Goal: Task Accomplishment & Management: Manage account settings

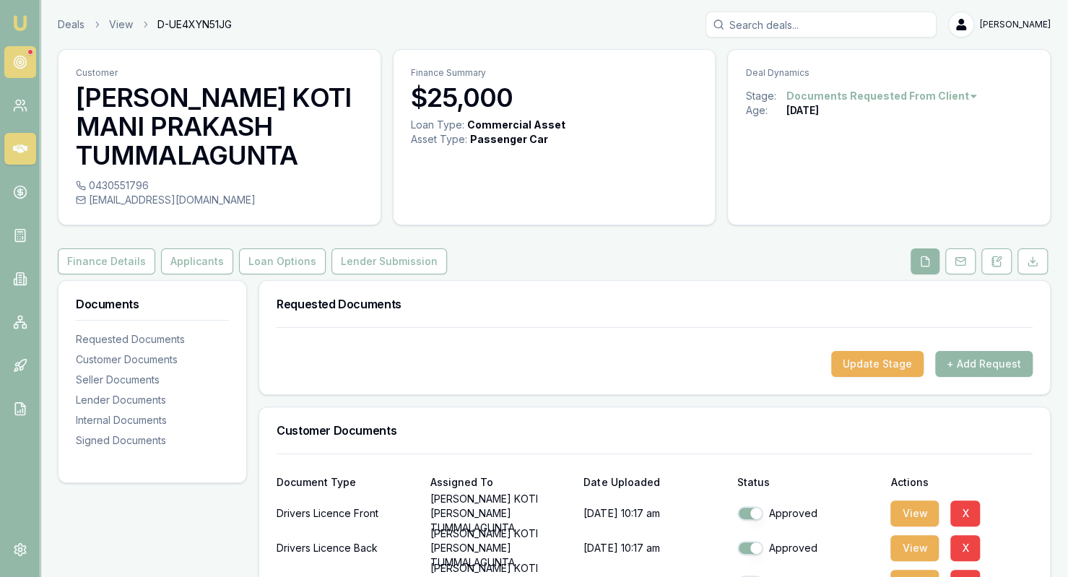
click at [27, 56] on icon at bounding box center [20, 62] width 14 height 14
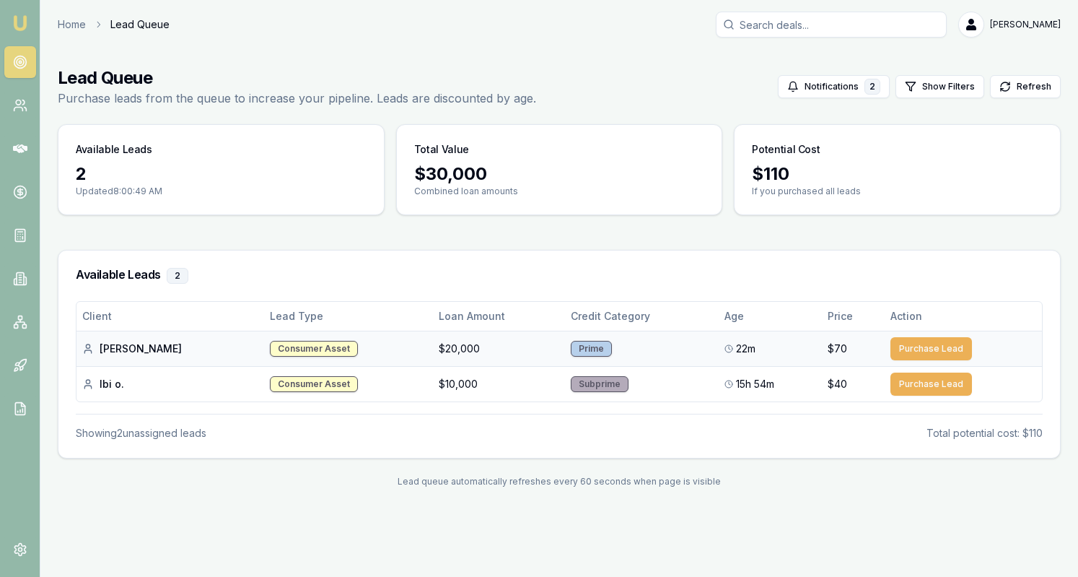
click at [300, 352] on td "Consumer Asset" at bounding box center [348, 348] width 168 height 35
click at [310, 341] on td "Consumer Asset" at bounding box center [348, 348] width 168 height 35
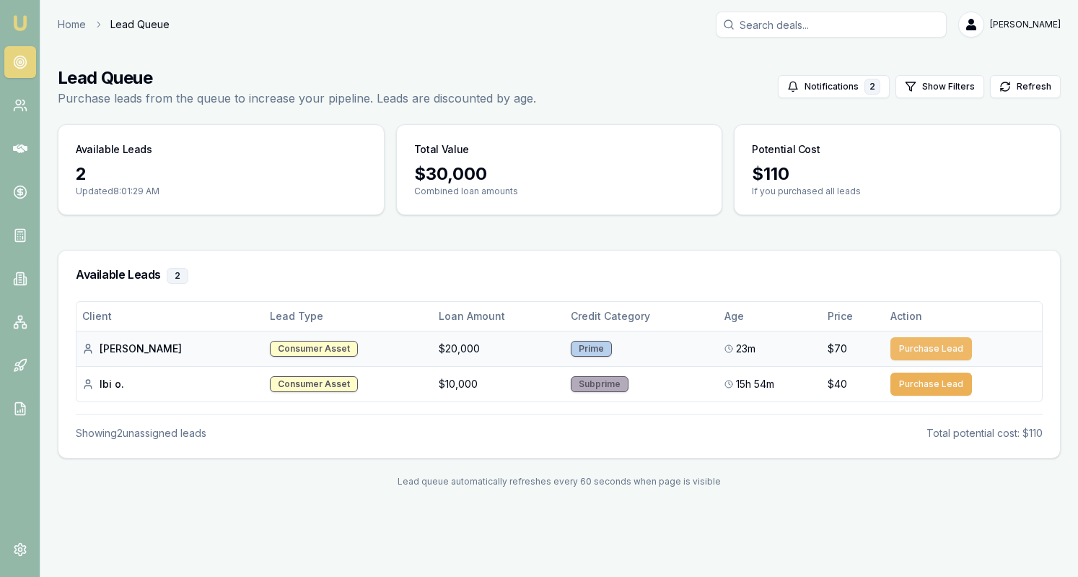
click at [921, 345] on button "Purchase Lead" at bounding box center [932, 348] width 82 height 23
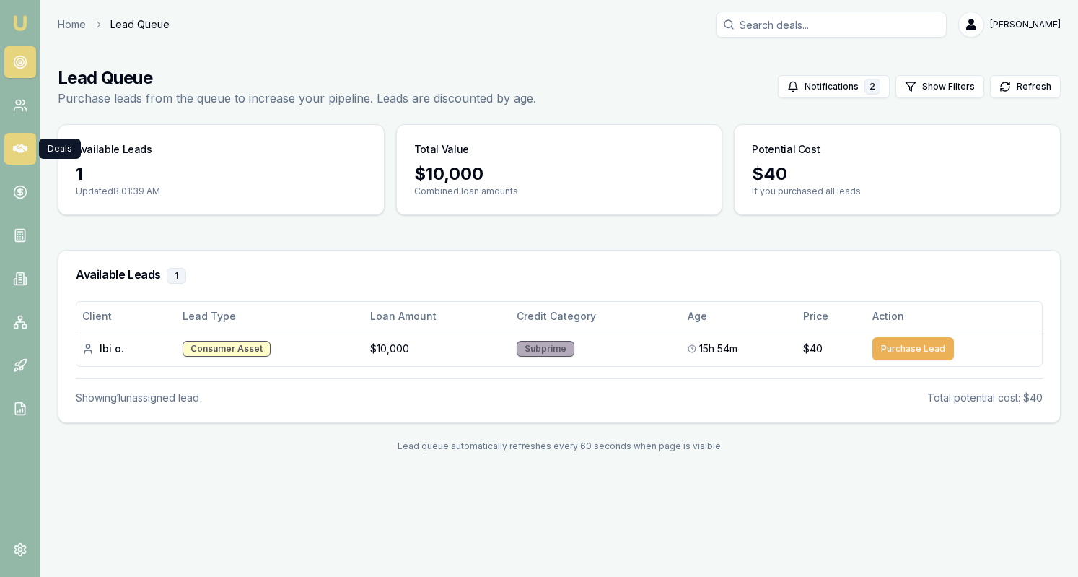
click at [25, 147] on icon at bounding box center [20, 148] width 14 height 9
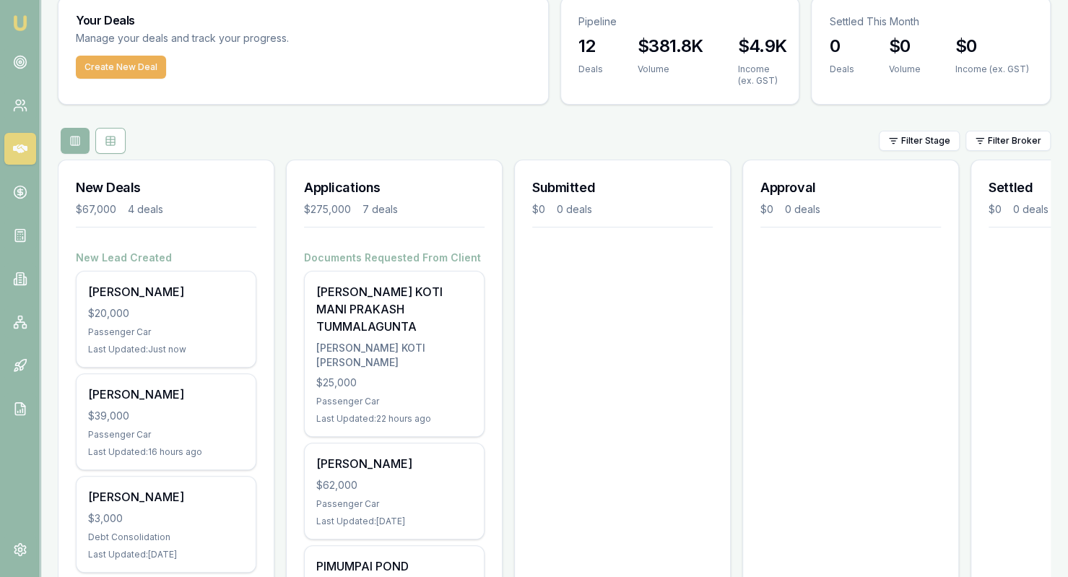
scroll to position [55, 0]
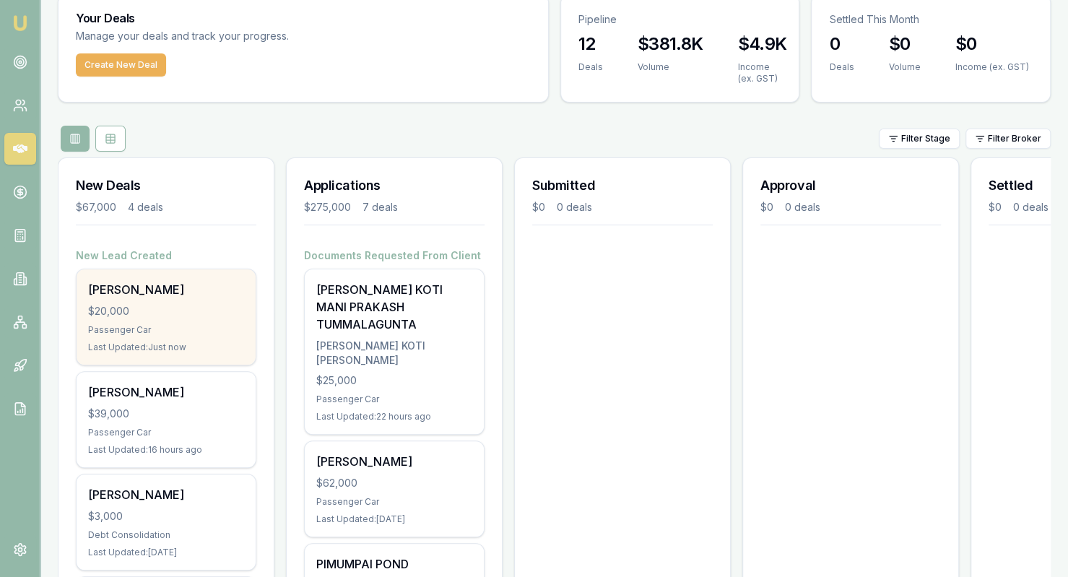
click at [183, 315] on div "$20,000" at bounding box center [166, 311] width 156 height 14
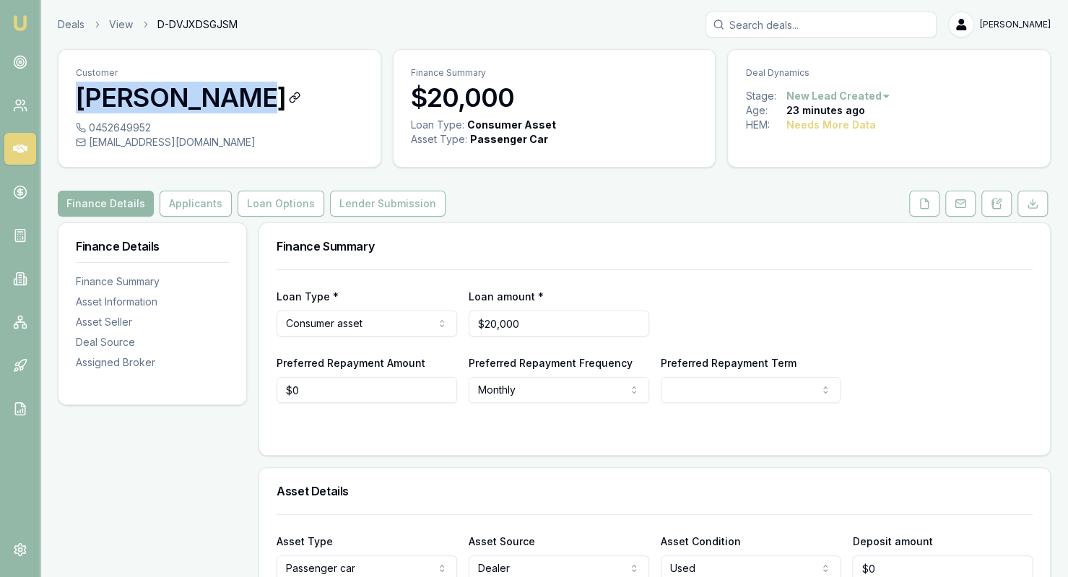
drag, startPoint x: 70, startPoint y: 108, endPoint x: 240, endPoint y: 105, distance: 170.4
click at [240, 105] on div "Customer Joy Balamban" at bounding box center [219, 85] width 322 height 71
copy h3 "Joy Balamban"
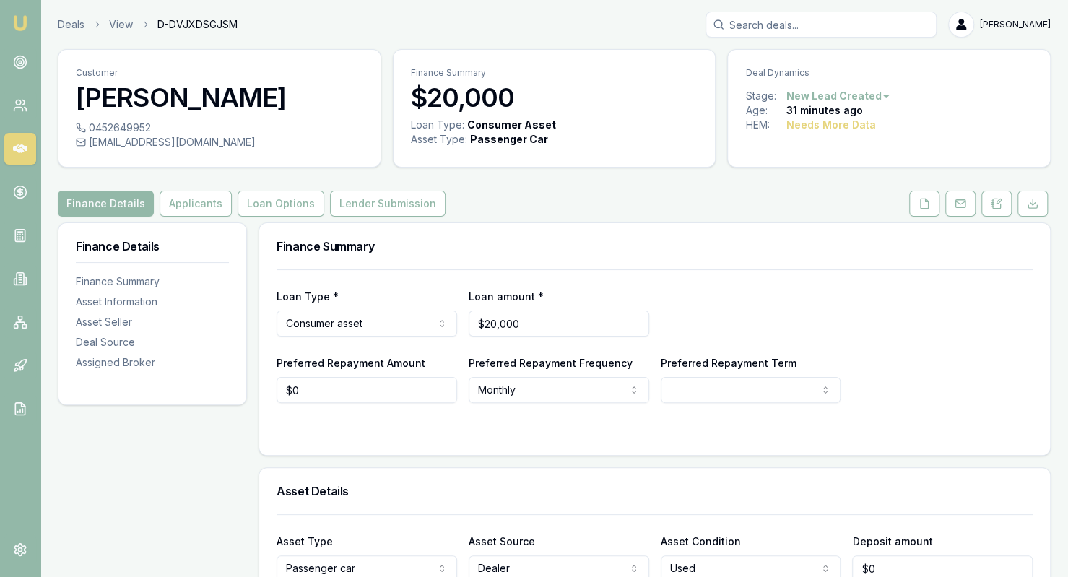
click at [331, 31] on div "Deals View D-DVJXDSGJSM Krish Babu" at bounding box center [554, 25] width 993 height 26
click at [22, 157] on link at bounding box center [20, 149] width 32 height 32
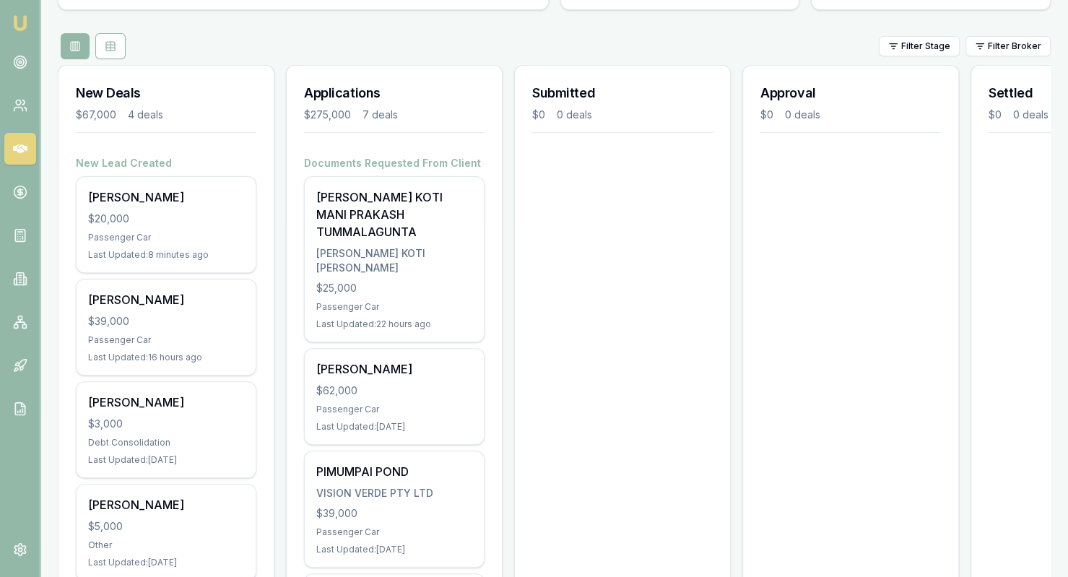
scroll to position [153, 0]
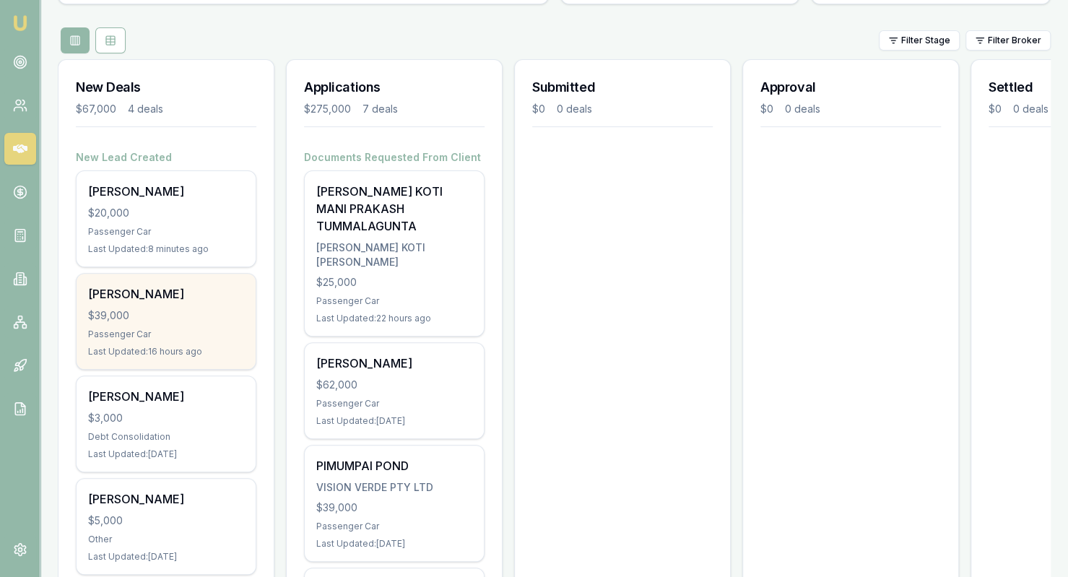
click at [215, 314] on div "$39,000" at bounding box center [166, 315] width 156 height 14
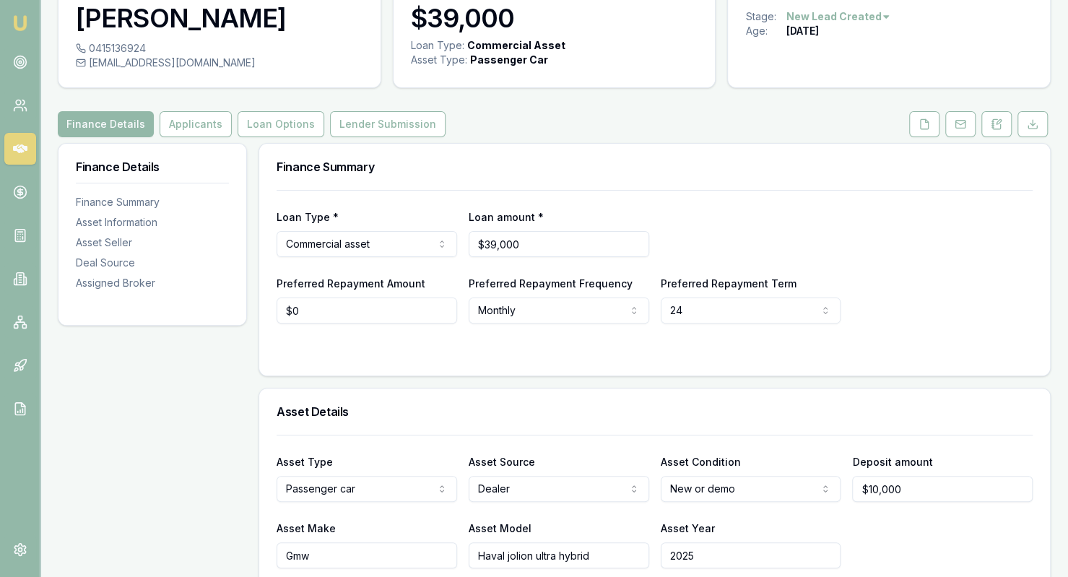
scroll to position [80, 0]
click at [918, 131] on button at bounding box center [924, 123] width 30 height 26
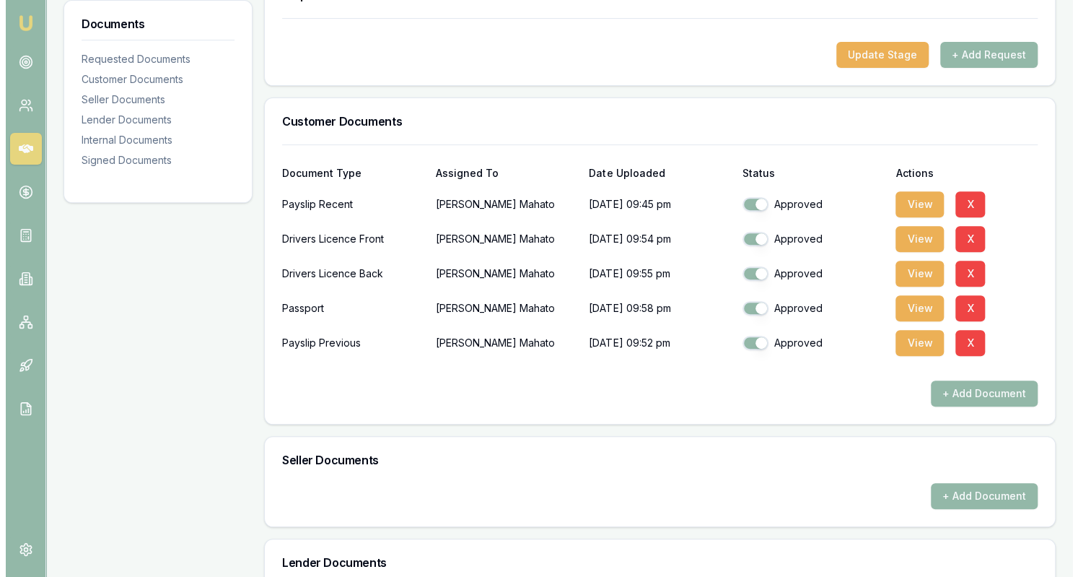
scroll to position [253, 0]
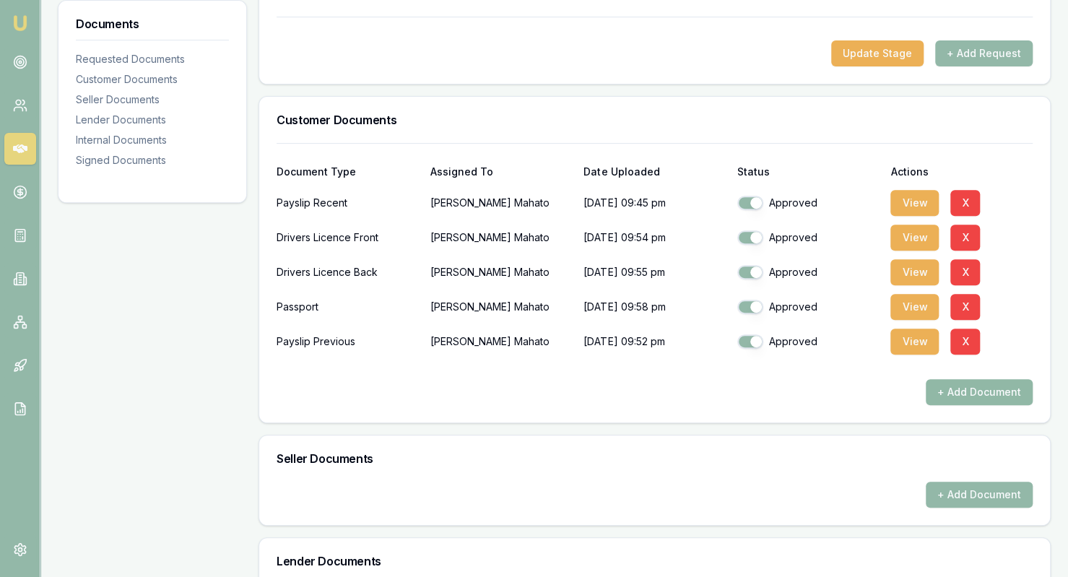
click at [964, 393] on button "+ Add Document" at bounding box center [978, 392] width 107 height 26
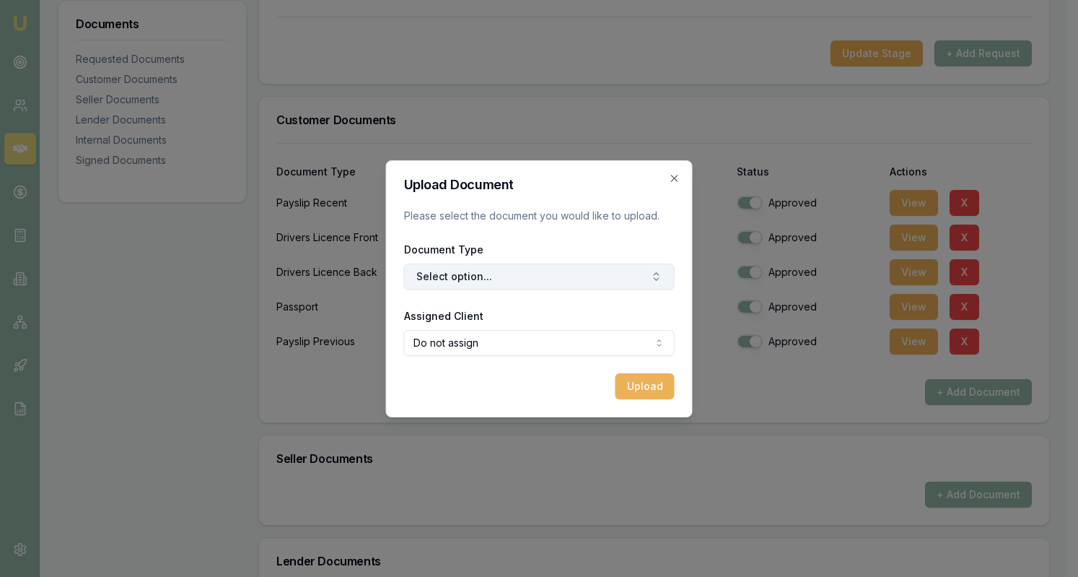
click at [609, 277] on button "Select option..." at bounding box center [539, 276] width 271 height 26
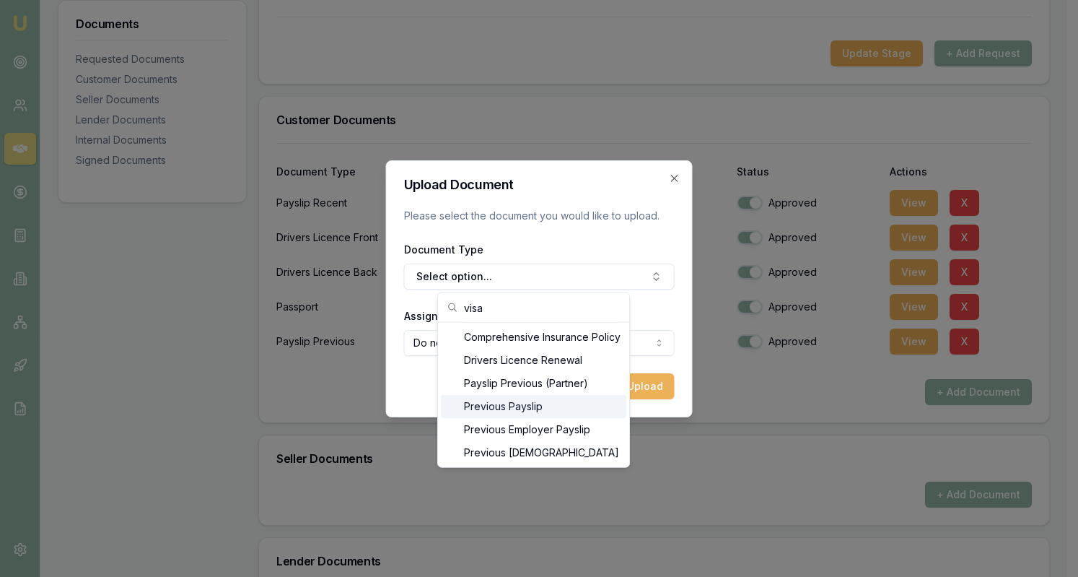
type input "visa"
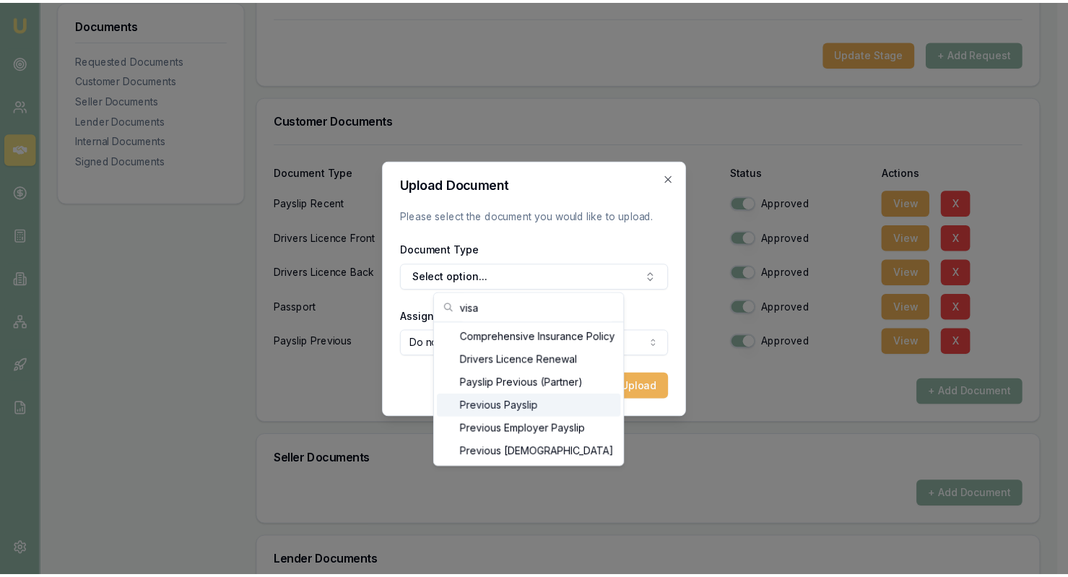
scroll to position [46, 0]
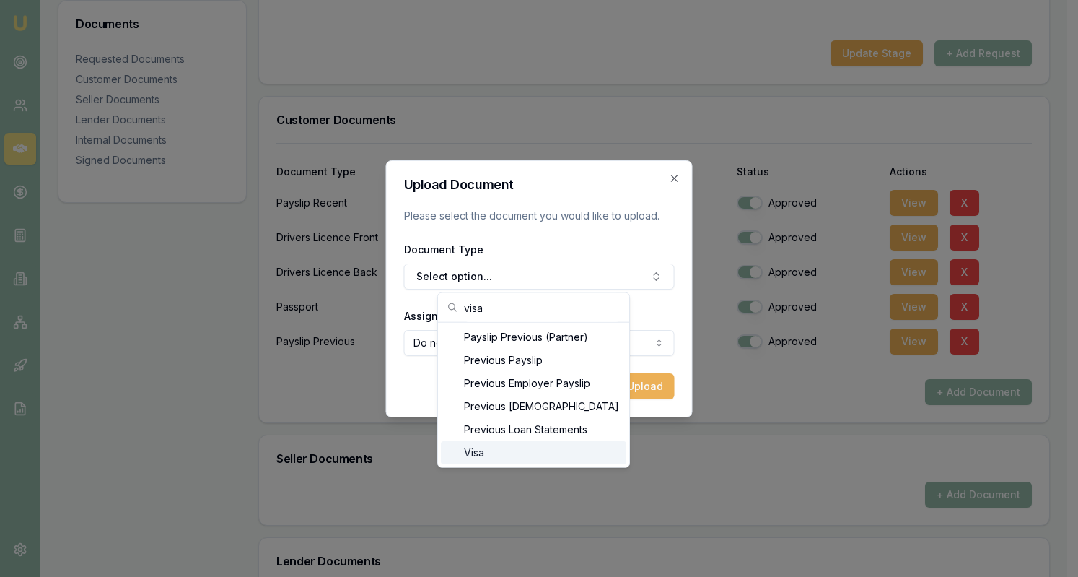
click at [563, 454] on div "Visa" at bounding box center [534, 452] width 186 height 23
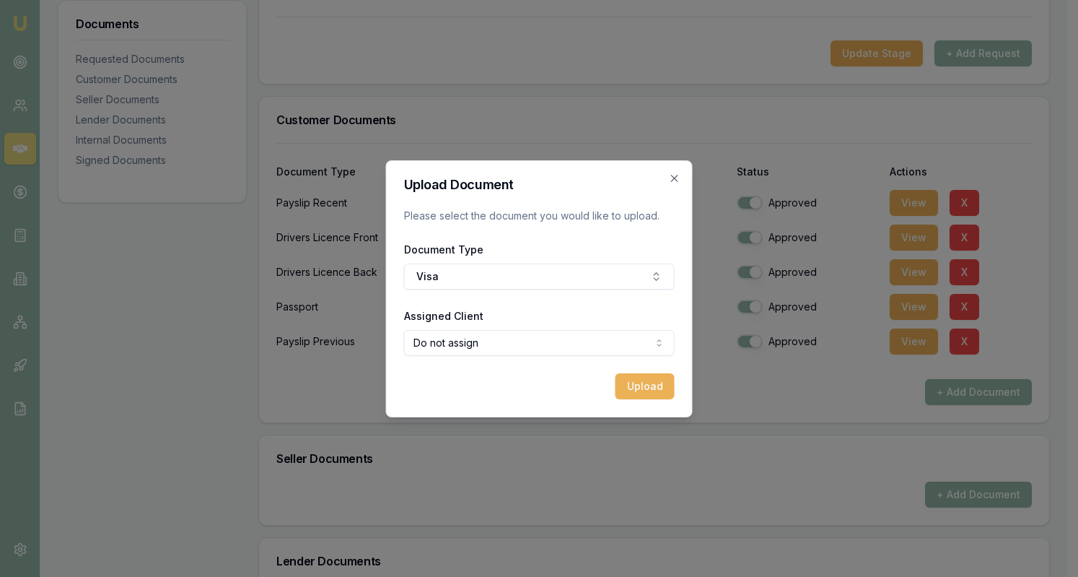
click at [541, 324] on body "Emu Broker Deals View D-YBK5L59O8C [PERSON_NAME] Toggle Menu Customer [PERSON_N…" at bounding box center [534, 35] width 1068 height 577
select select "U-TWHKATQHGE"
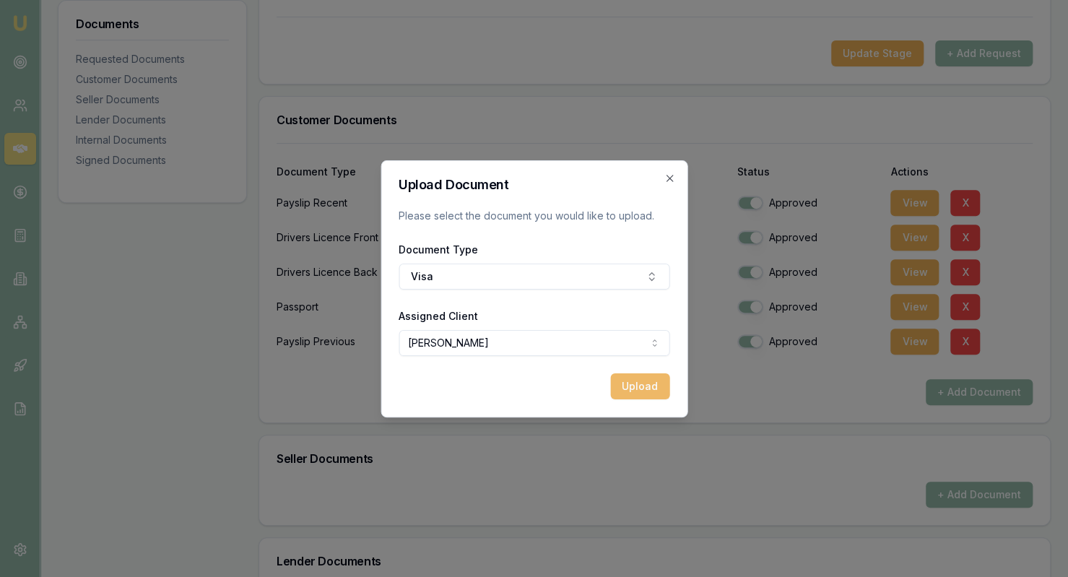
click at [629, 385] on button "Upload" at bounding box center [639, 386] width 59 height 26
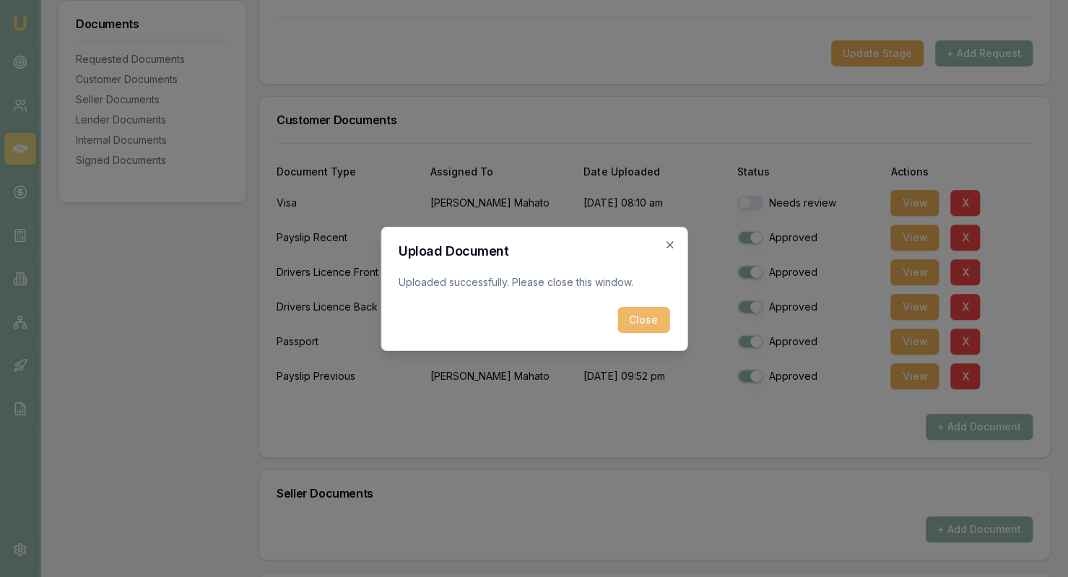
click at [635, 323] on button "Close" at bounding box center [643, 320] width 52 height 26
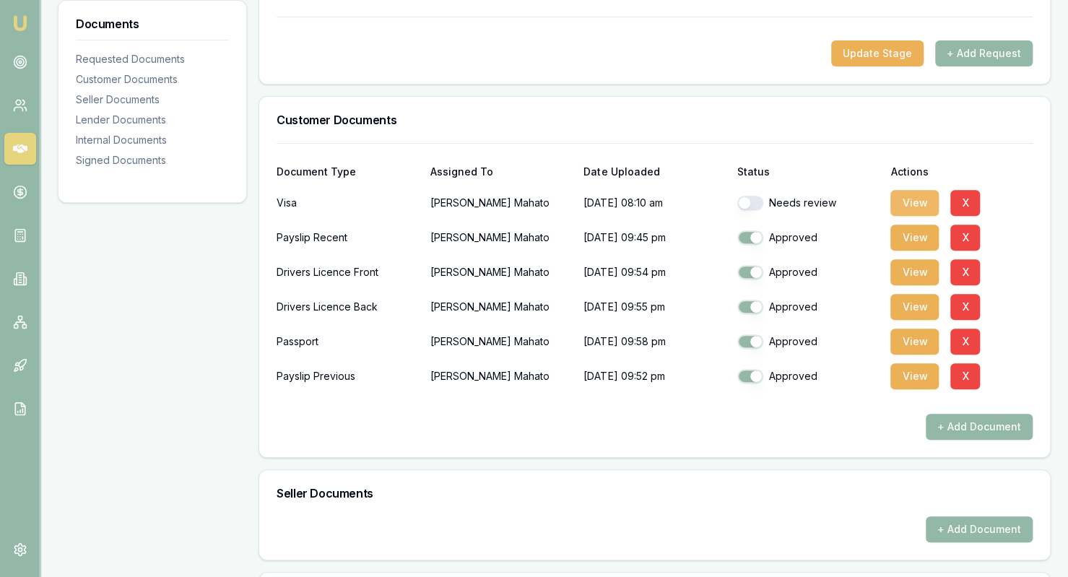
click at [922, 196] on button "View" at bounding box center [914, 203] width 48 height 26
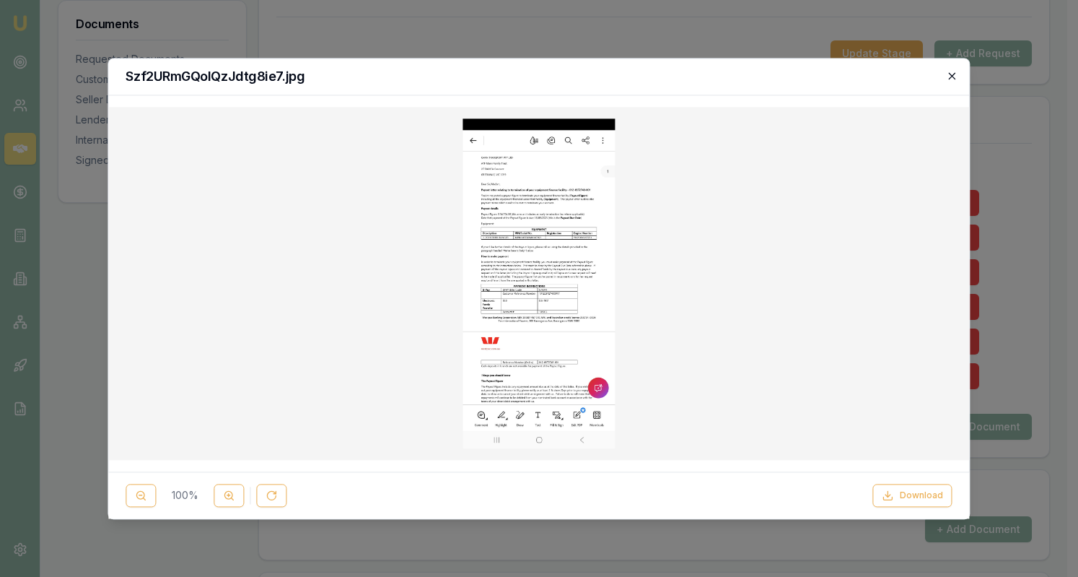
click at [953, 74] on icon "button" at bounding box center [953, 76] width 12 height 12
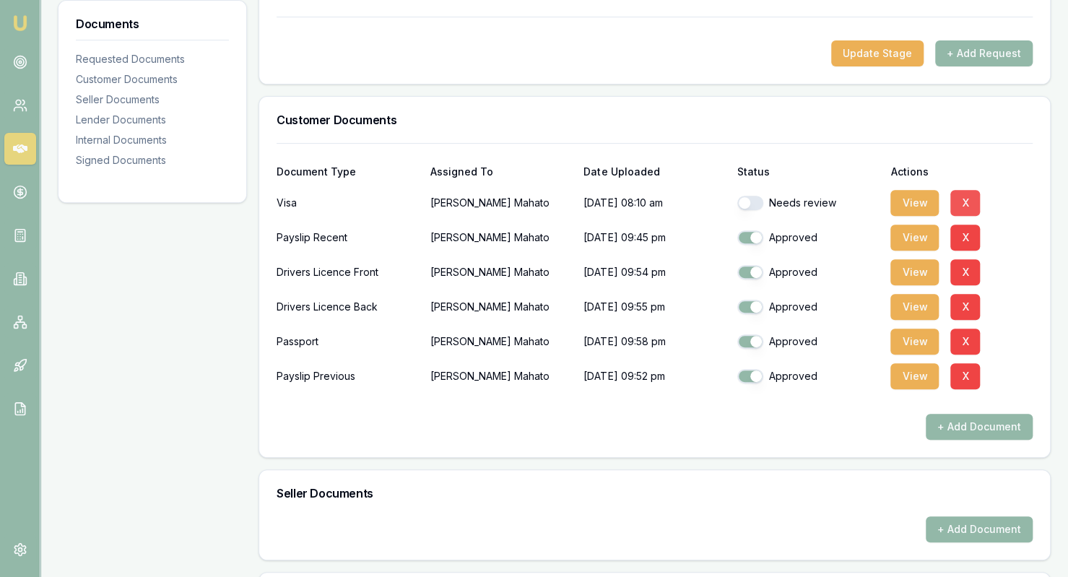
click at [969, 201] on button "X" at bounding box center [965, 203] width 30 height 26
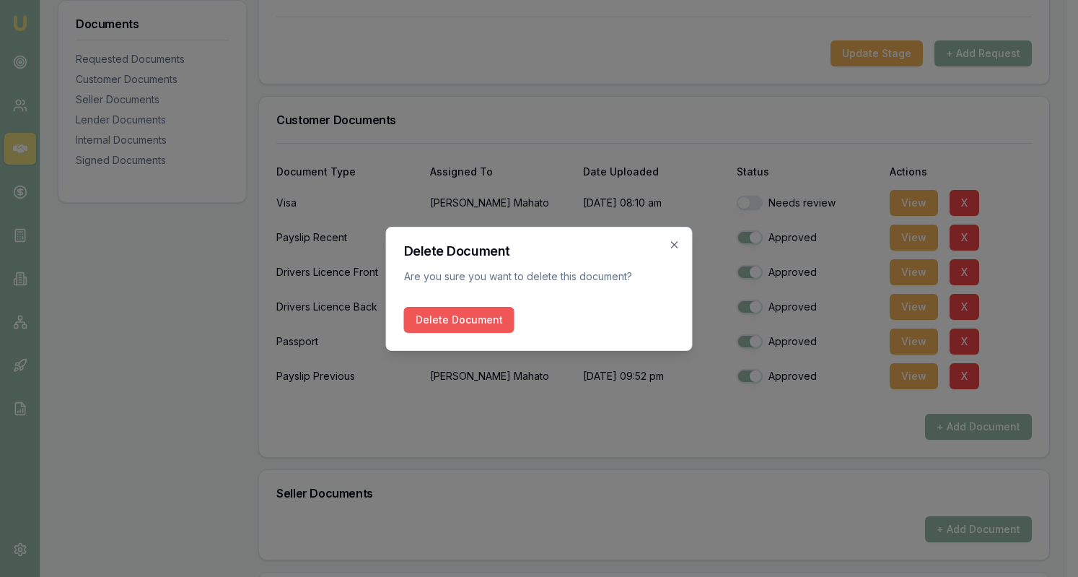
click at [463, 326] on button "Delete Document" at bounding box center [459, 320] width 110 height 26
checkbox input "true"
